Goal: Task Accomplishment & Management: Manage account settings

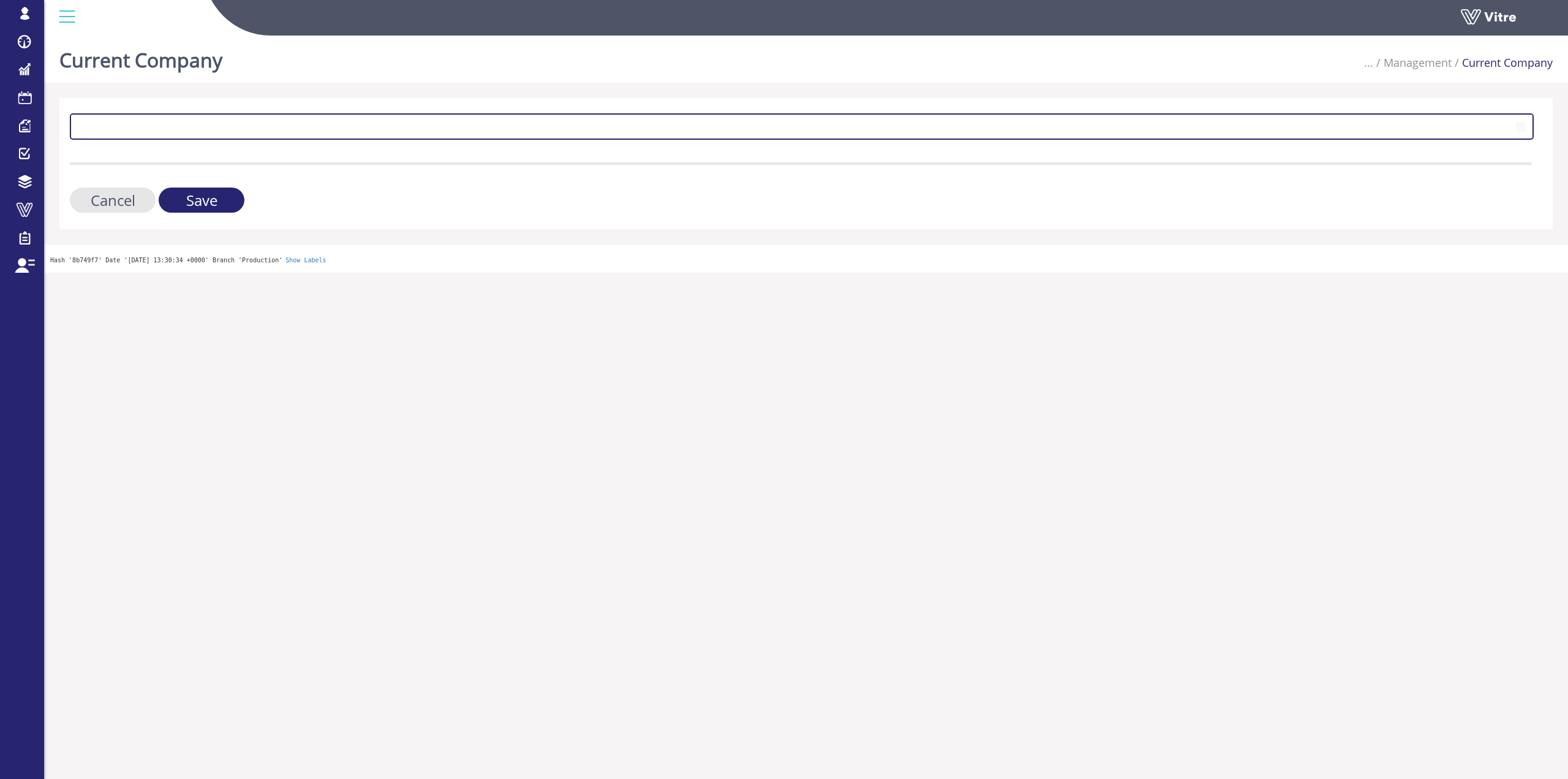
click at [247, 117] on span at bounding box center [790, 126] width 1438 height 22
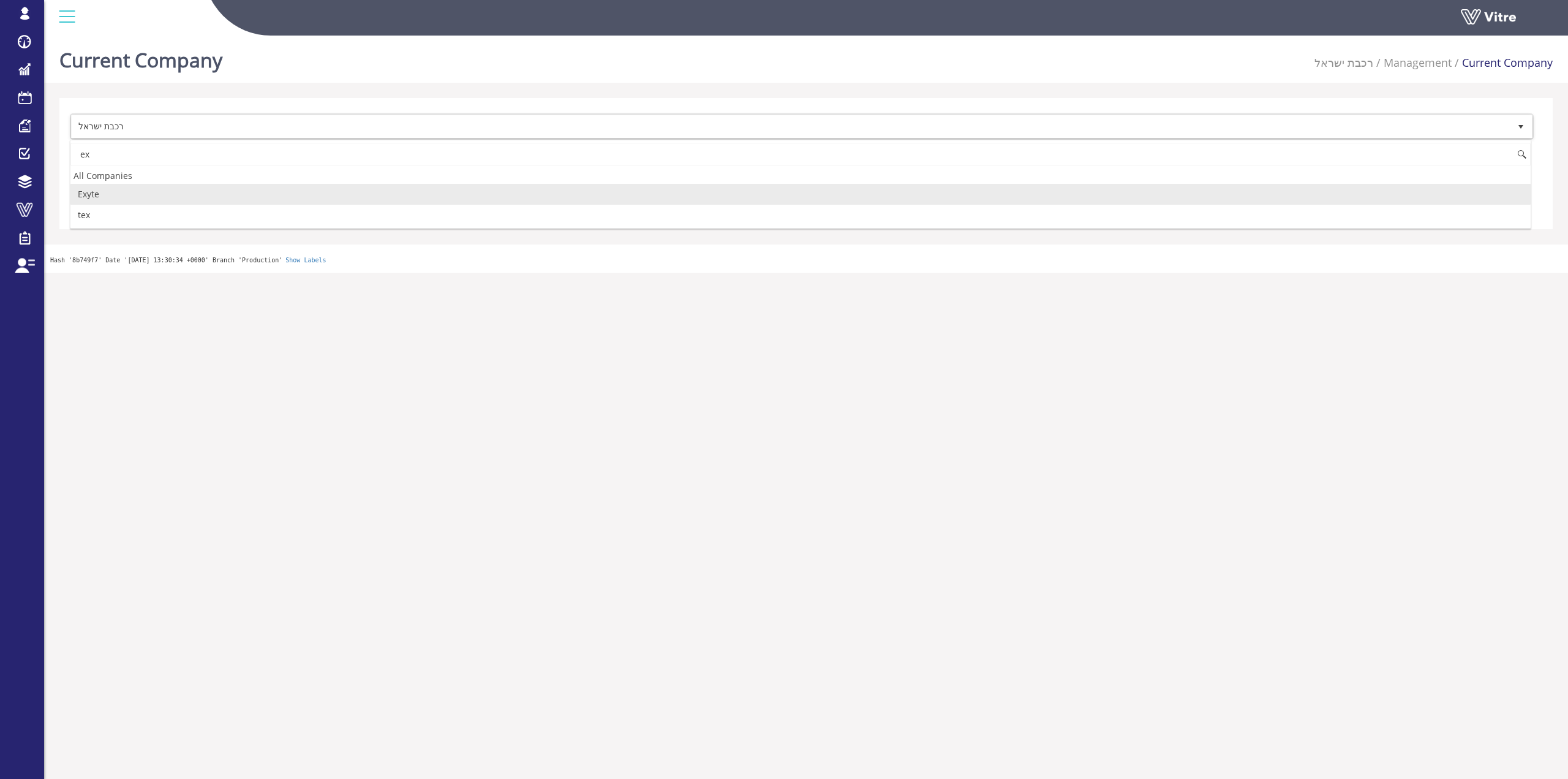
click at [109, 198] on li "Exyte" at bounding box center [801, 194] width 1461 height 20
type input "ex"
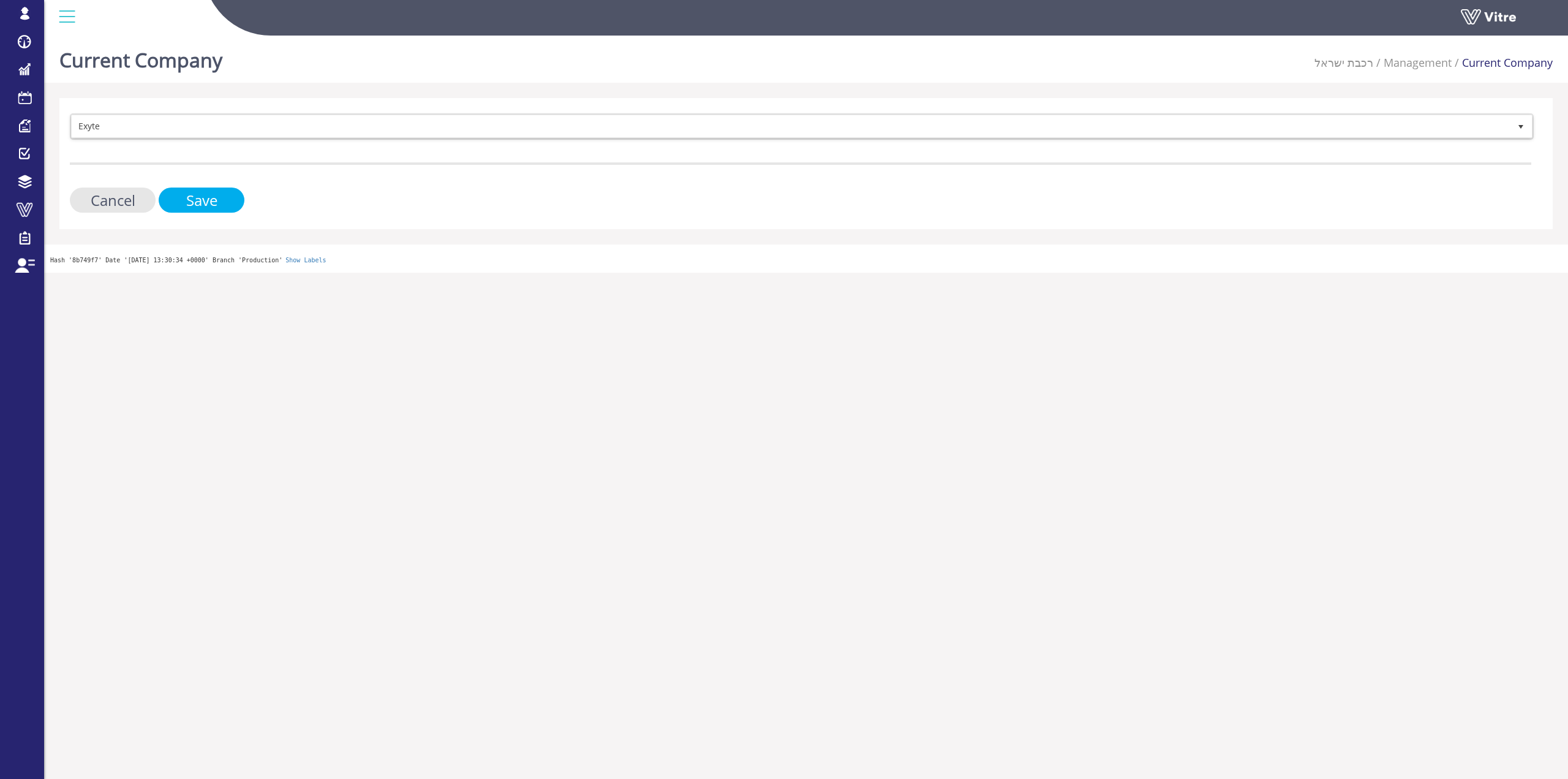
click at [200, 194] on input "Save" at bounding box center [202, 200] width 86 height 25
